Goal: Task Accomplishment & Management: Manage account settings

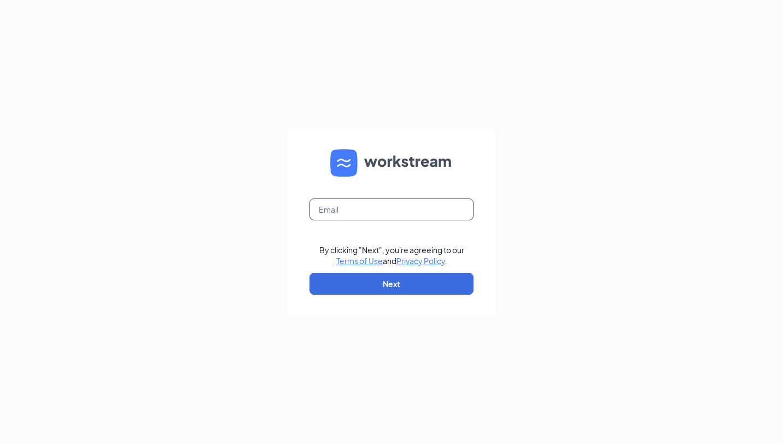
click at [386, 203] on input "text" at bounding box center [391, 209] width 164 height 22
type input "[EMAIL_ADDRESS][DOMAIN_NAME]"
click at [370, 280] on button "Next" at bounding box center [391, 284] width 164 height 22
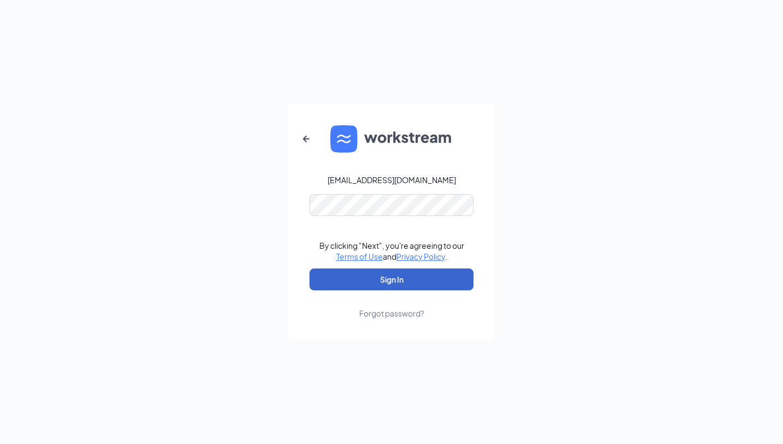
click at [370, 280] on button "Sign In" at bounding box center [391, 279] width 164 height 22
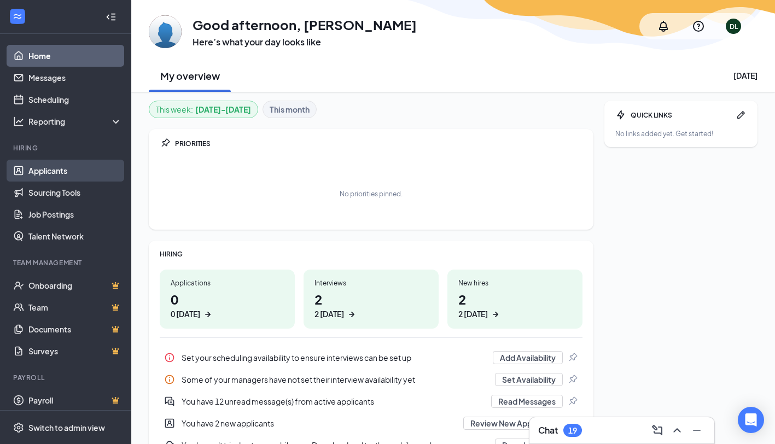
click at [48, 168] on link "Applicants" at bounding box center [74, 171] width 93 height 22
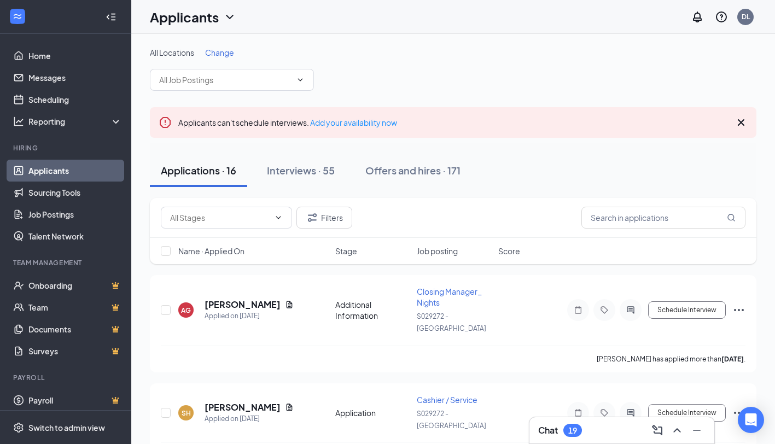
click at [219, 54] on span "Change" at bounding box center [219, 53] width 29 height 10
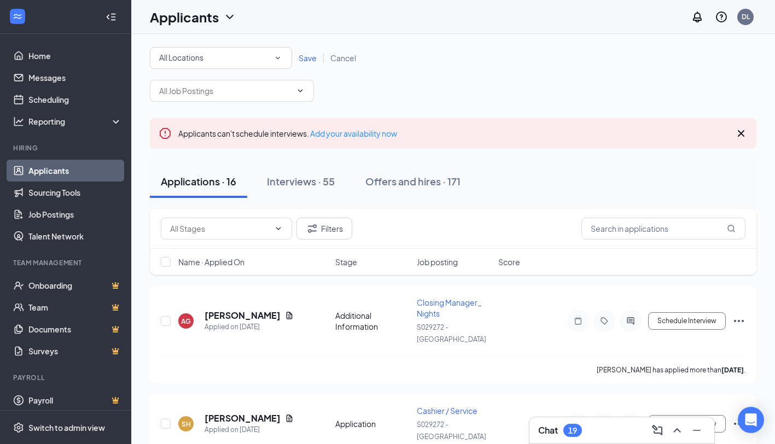
click at [280, 57] on icon "SmallChevronDown" at bounding box center [278, 58] width 10 height 10
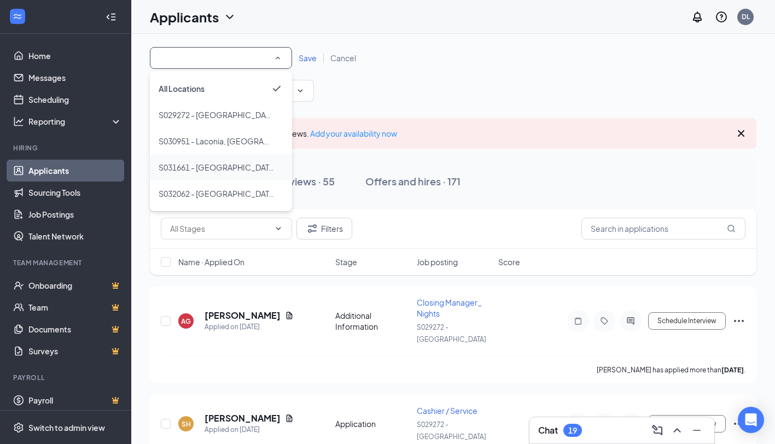
click at [220, 164] on span "S031661 - [GEOGRAPHIC_DATA], [GEOGRAPHIC_DATA]" at bounding box center [259, 167] width 200 height 10
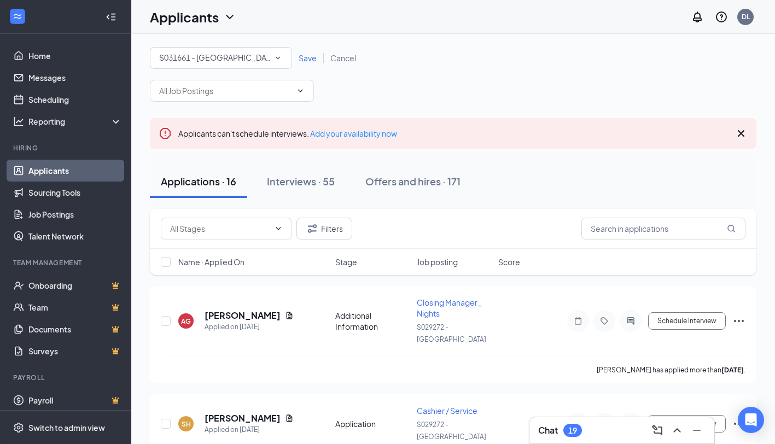
click at [309, 55] on span "Save" at bounding box center [307, 58] width 18 height 10
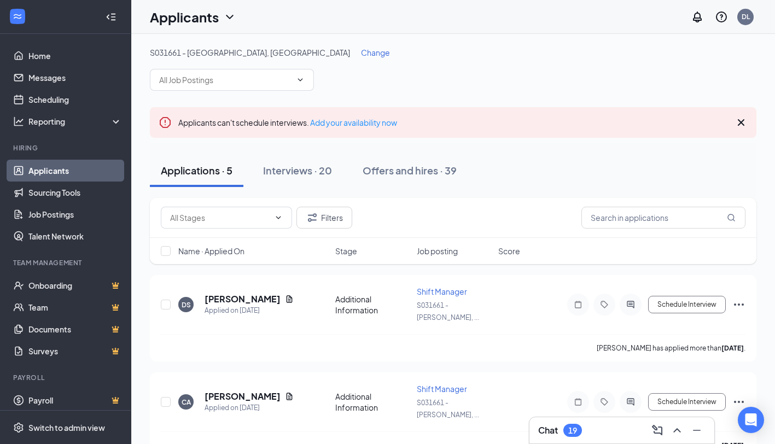
click at [735, 187] on div "Applications · 5 Interviews · 20 Offers and hires · 39" at bounding box center [453, 170] width 606 height 55
click at [303, 173] on div "Interviews · 20" at bounding box center [297, 170] width 69 height 14
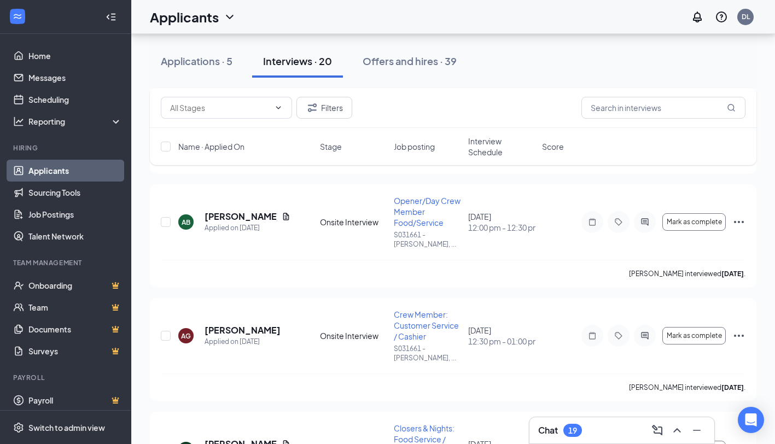
scroll to position [1028, 0]
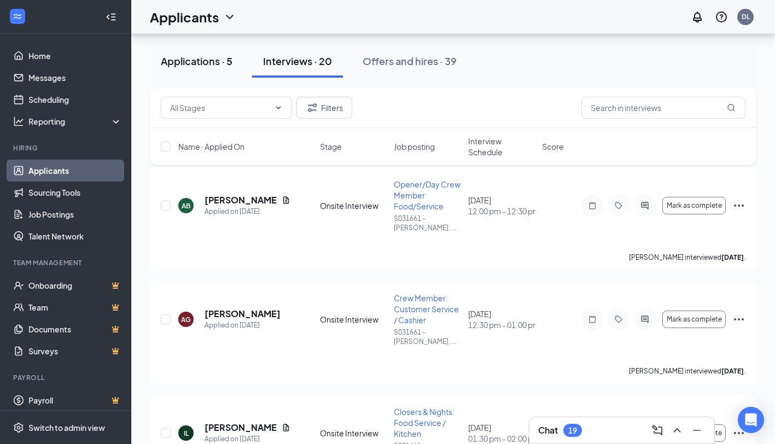
click at [201, 63] on div "Applications · 5" at bounding box center [197, 61] width 72 height 14
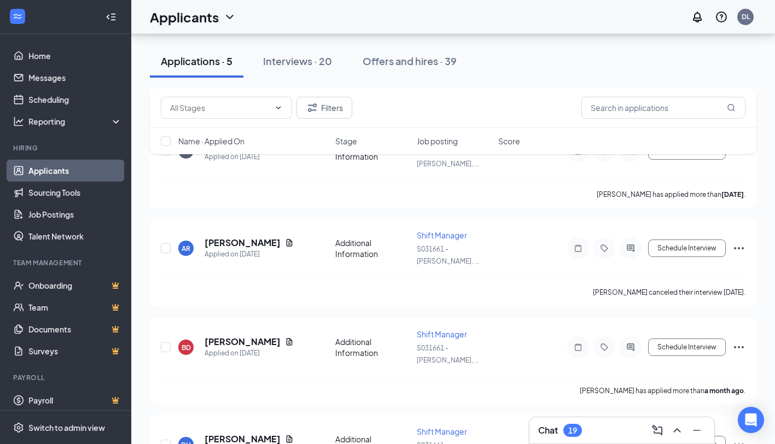
scroll to position [257, 0]
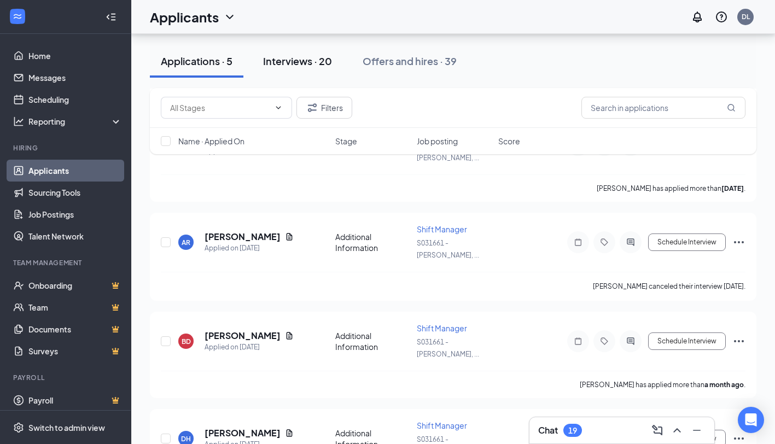
click at [288, 57] on div "Interviews · 20" at bounding box center [297, 61] width 69 height 14
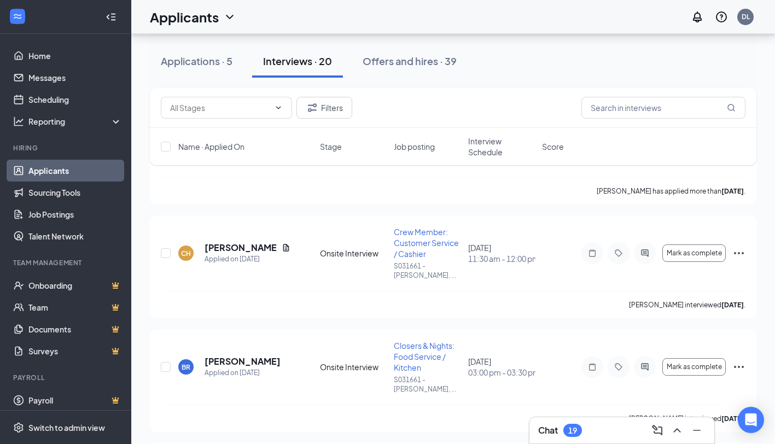
scroll to position [414, 0]
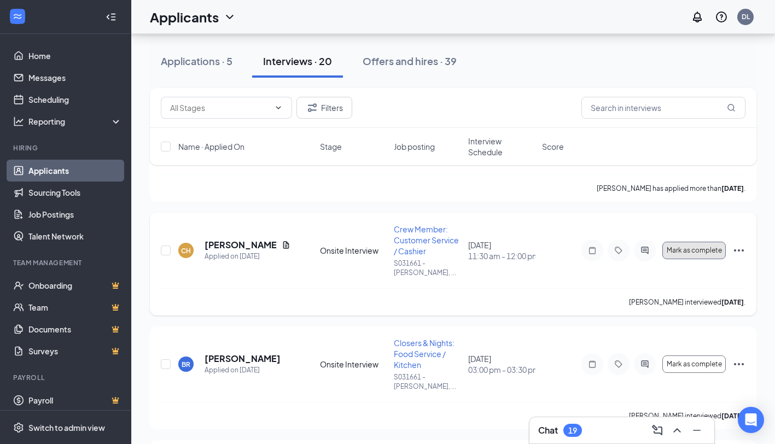
click at [724, 242] on button "Mark as complete" at bounding box center [693, 250] width 63 height 17
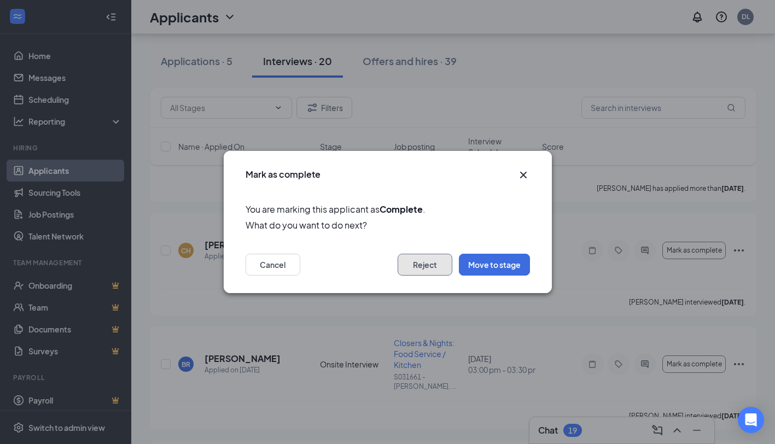
click at [424, 272] on button "Reject" at bounding box center [424, 265] width 55 height 22
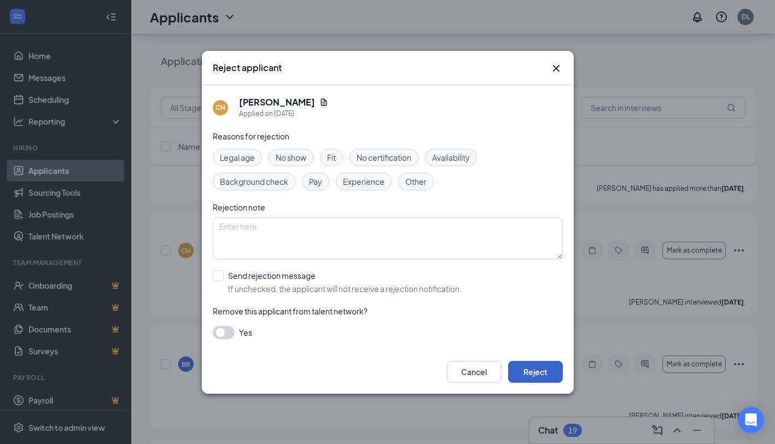
click at [549, 379] on button "Reject" at bounding box center [535, 372] width 55 height 22
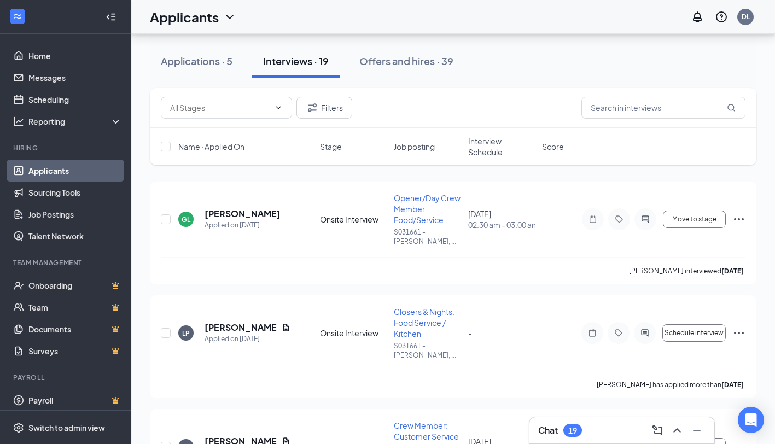
scroll to position [0, 0]
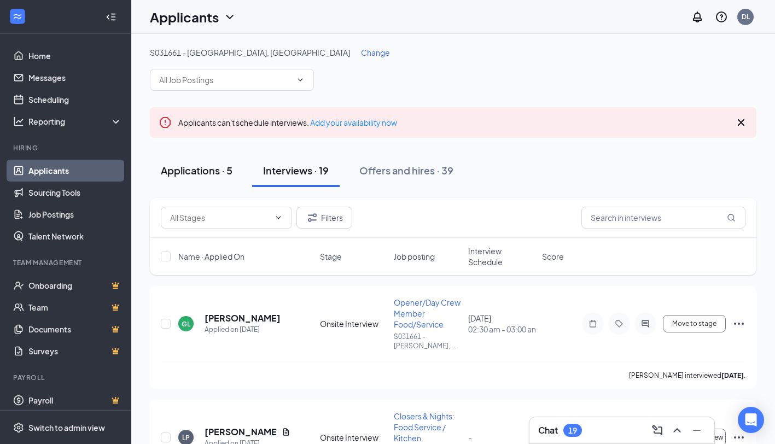
click at [201, 163] on button "Applications · 5" at bounding box center [196, 170] width 93 height 33
